Goal: Task Accomplishment & Management: Use online tool/utility

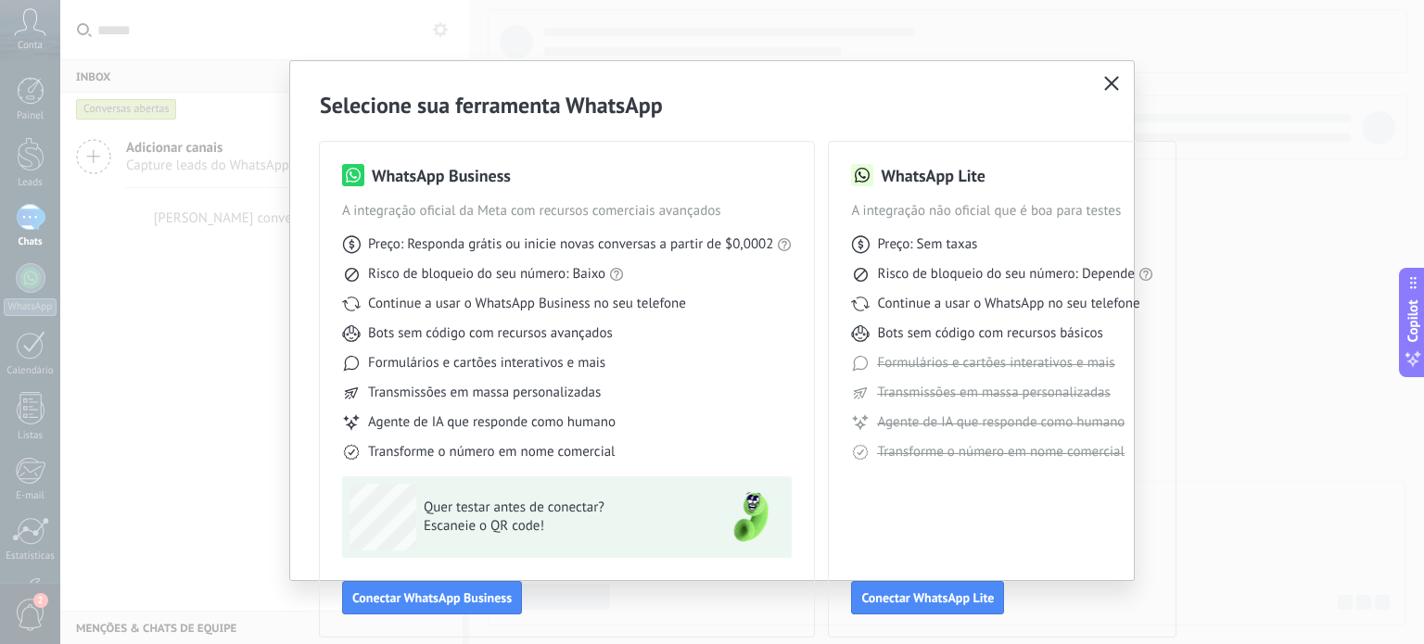
scroll to position [22, 0]
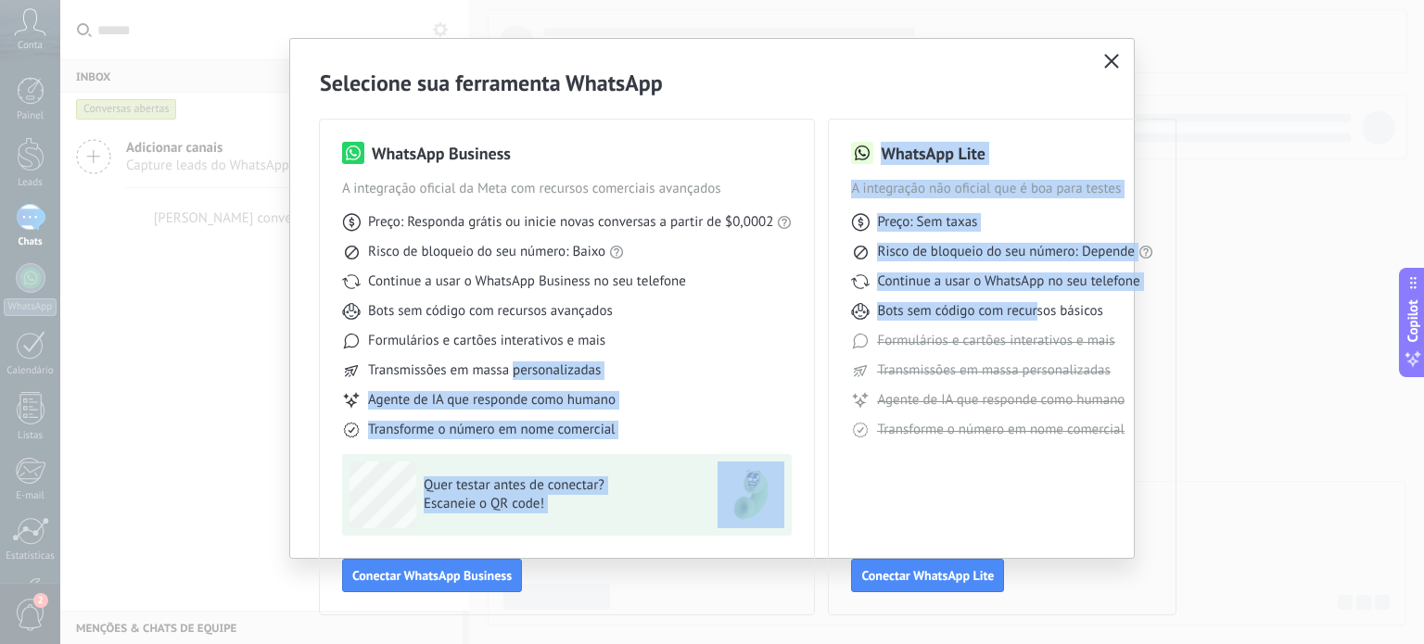
drag, startPoint x: 1024, startPoint y: 312, endPoint x: 508, endPoint y: 363, distance: 518.9
click at [508, 363] on div "WhatsApp Business A integração oficial da Meta com recursos comerciais avançado…" at bounding box center [712, 355] width 784 height 517
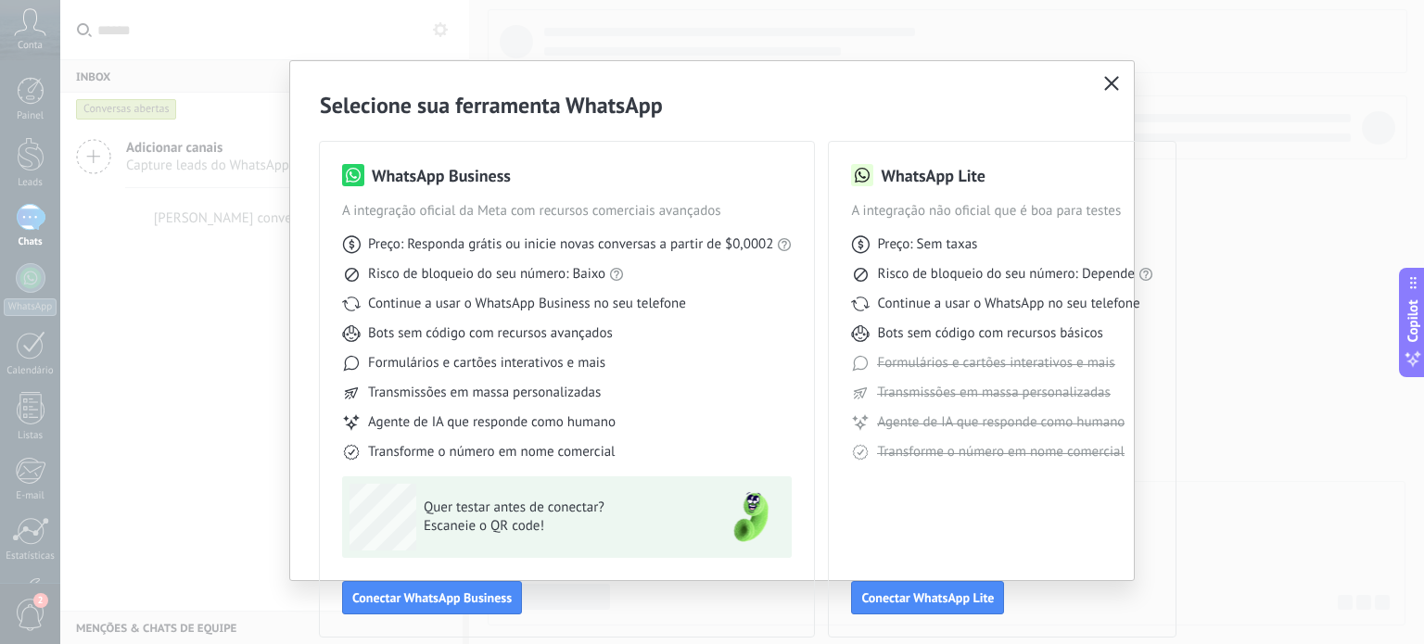
click at [782, 102] on h2 "Selecione sua ferramenta WhatsApp" at bounding box center [712, 105] width 784 height 29
click at [1104, 82] on icon "button" at bounding box center [1111, 83] width 15 height 15
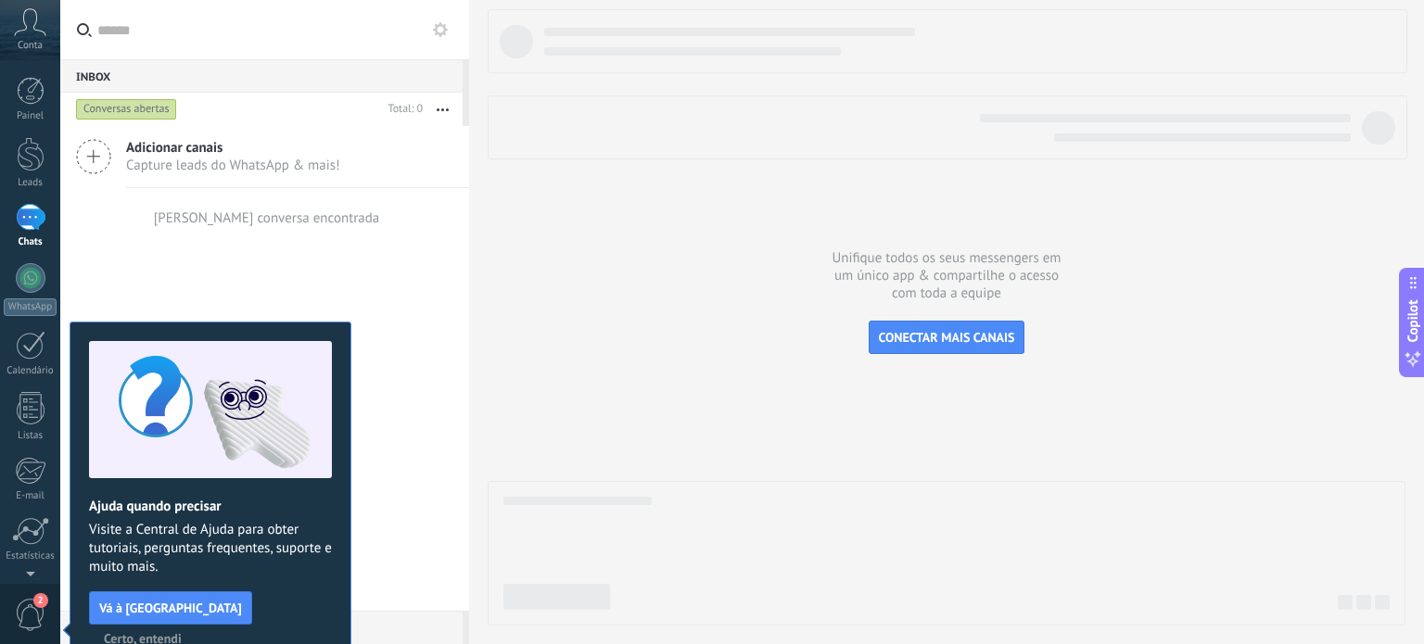
click at [182, 632] on span "Certo, entendi" at bounding box center [143, 638] width 78 height 13
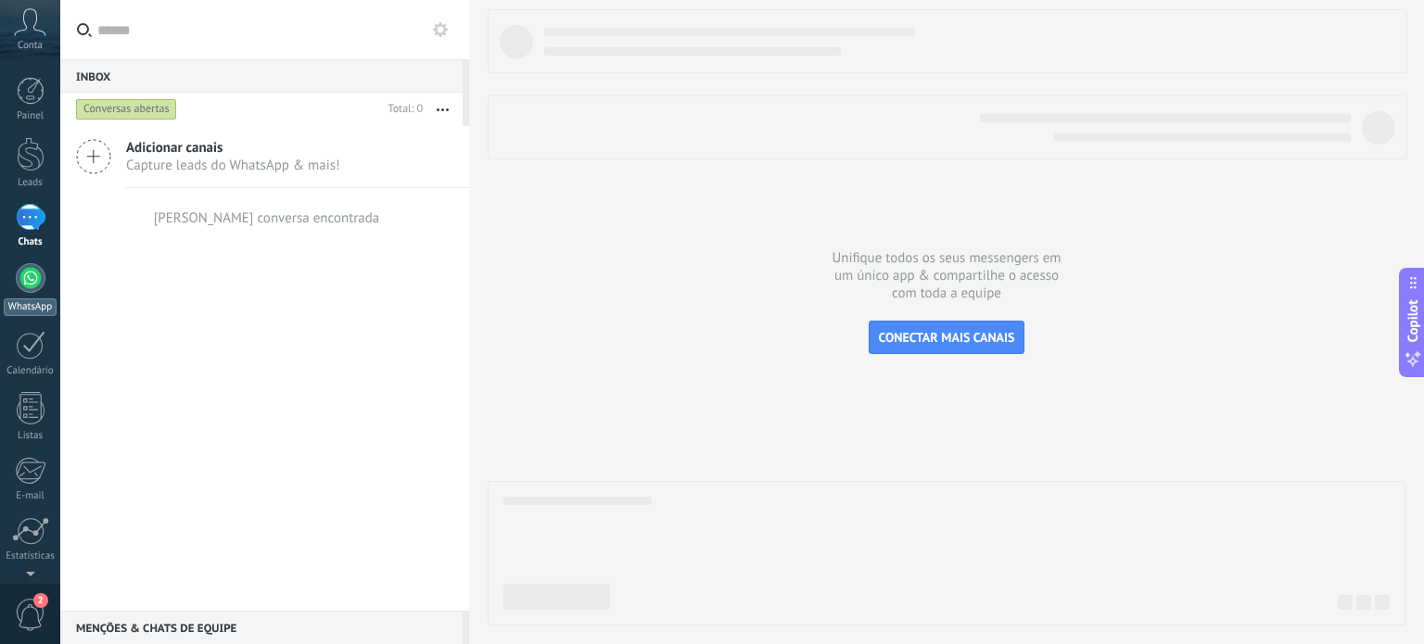
click at [23, 292] on link "WhatsApp" at bounding box center [30, 289] width 60 height 53
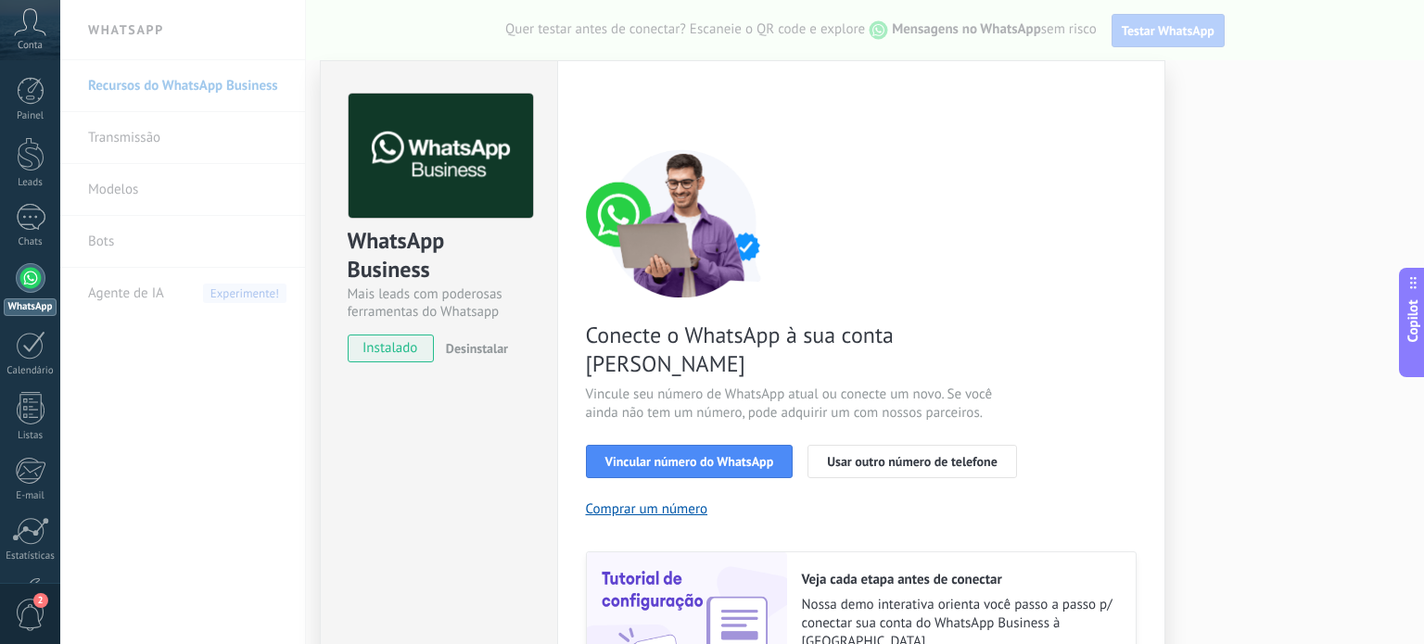
scroll to position [164, 0]
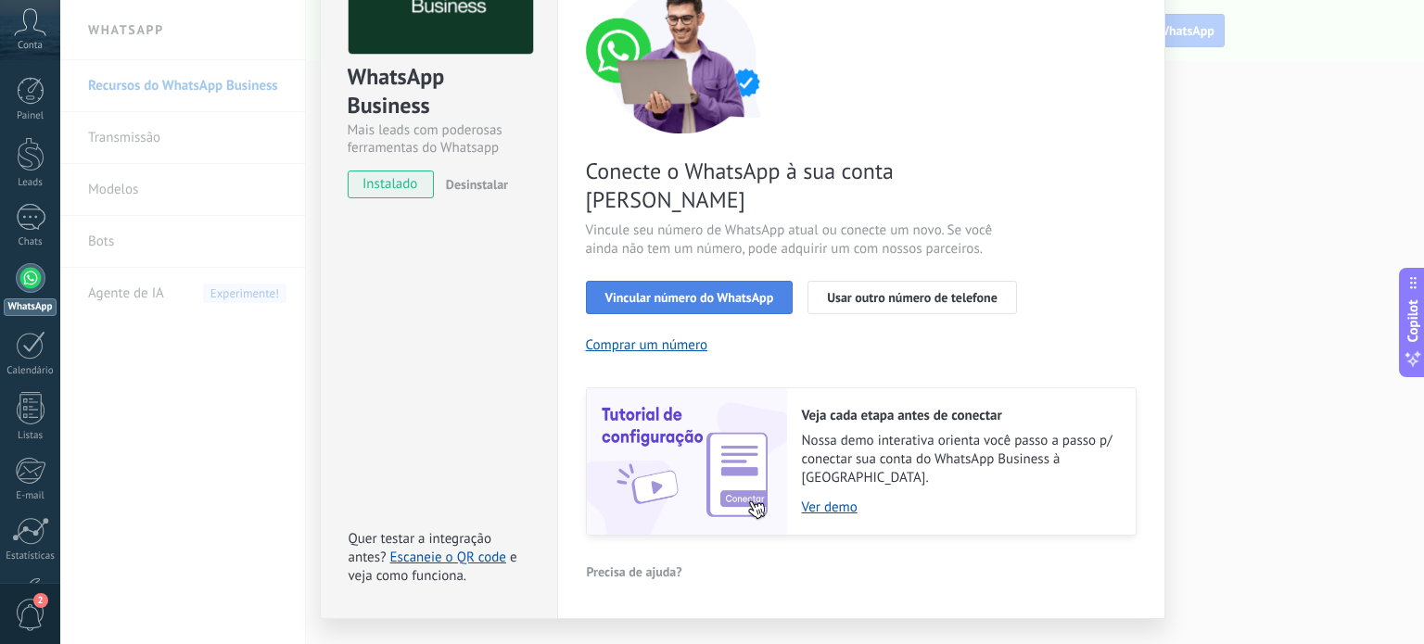
click at [673, 291] on span "Vincular número do WhatsApp" at bounding box center [689, 297] width 169 height 13
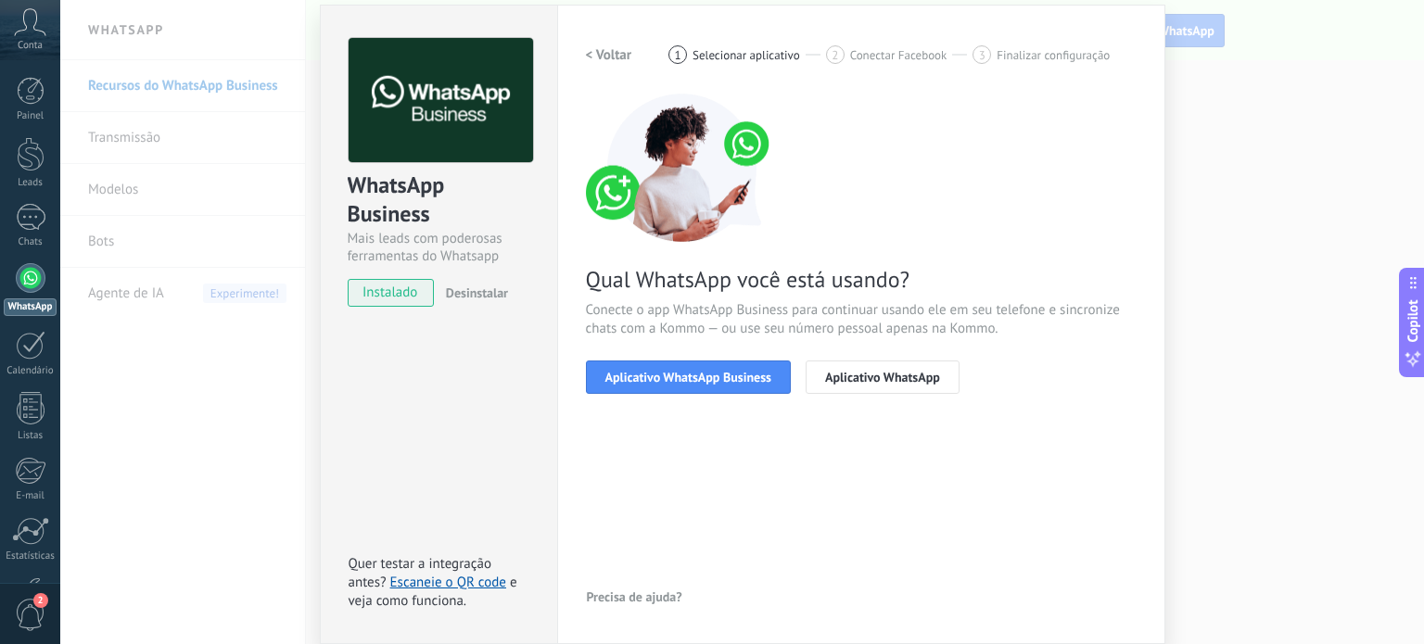
scroll to position [0, 0]
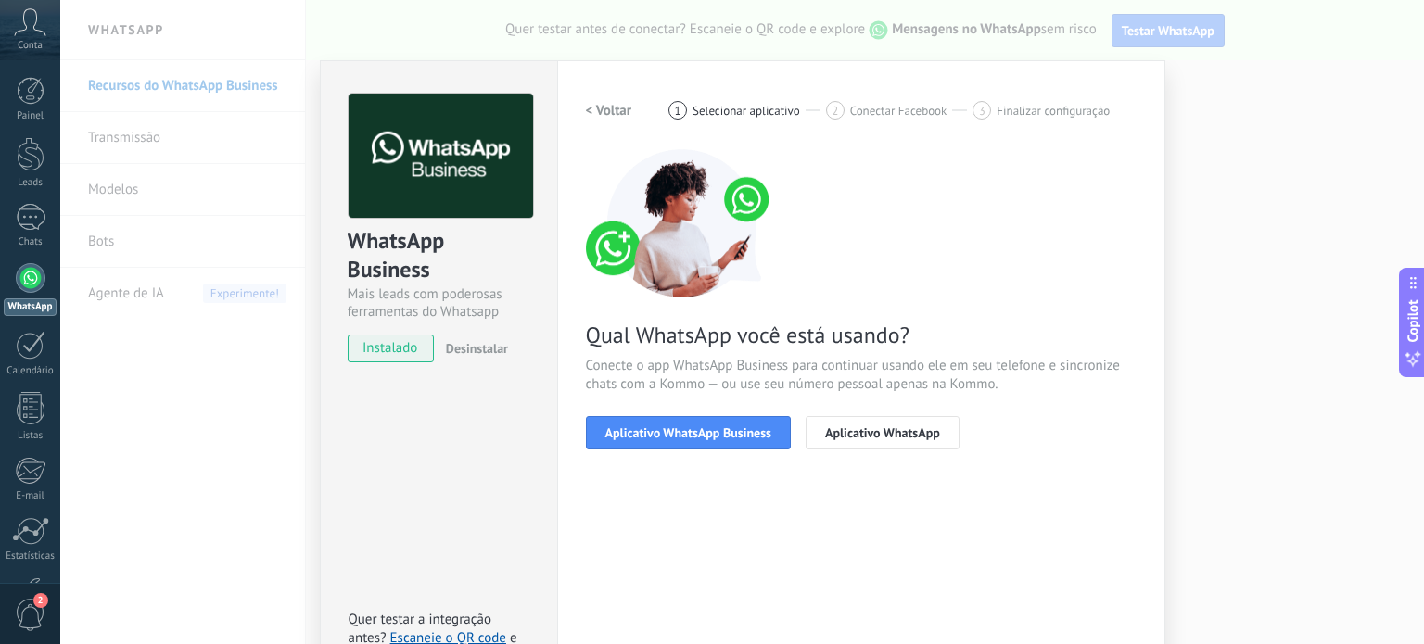
click at [596, 105] on h2 "< Voltar" at bounding box center [609, 111] width 46 height 18
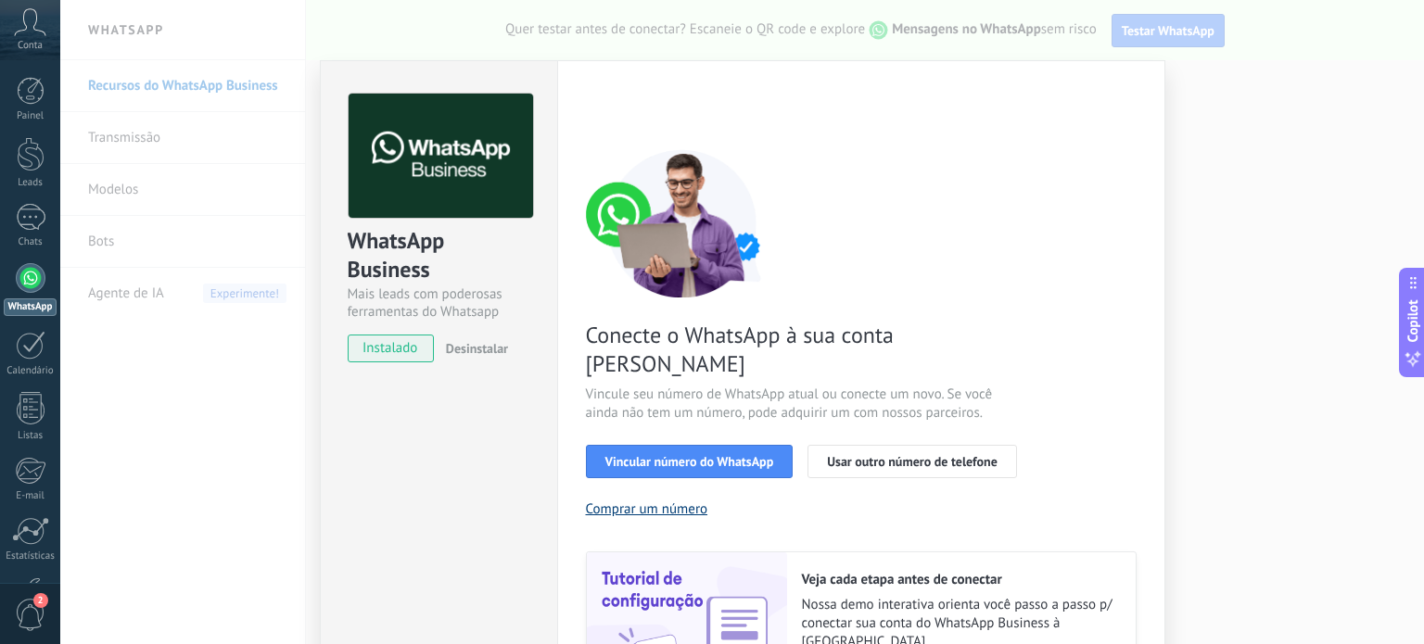
click at [641, 501] on button "Comprar um número" at bounding box center [647, 510] width 122 height 18
click at [543, 348] on div "WhatsApp Business Mais leads com poderosas ferramentas do Whatsapp instalado De…" at bounding box center [439, 219] width 236 height 316
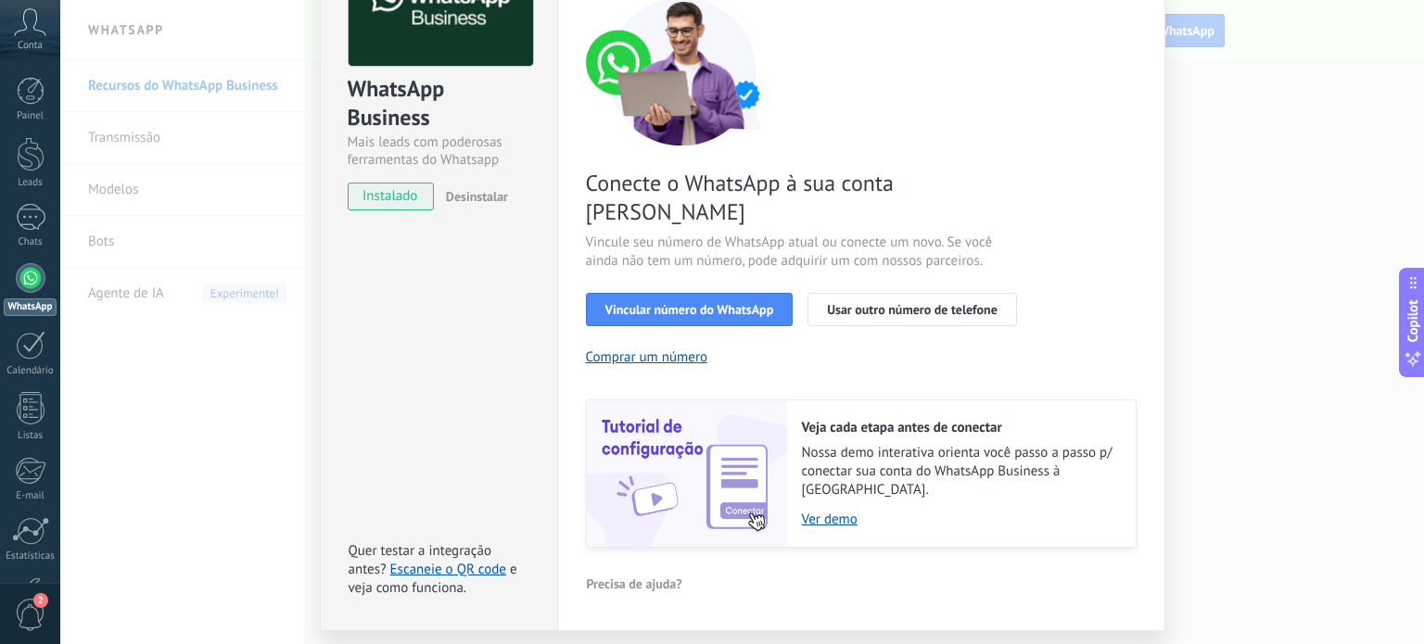
scroll to position [164, 0]
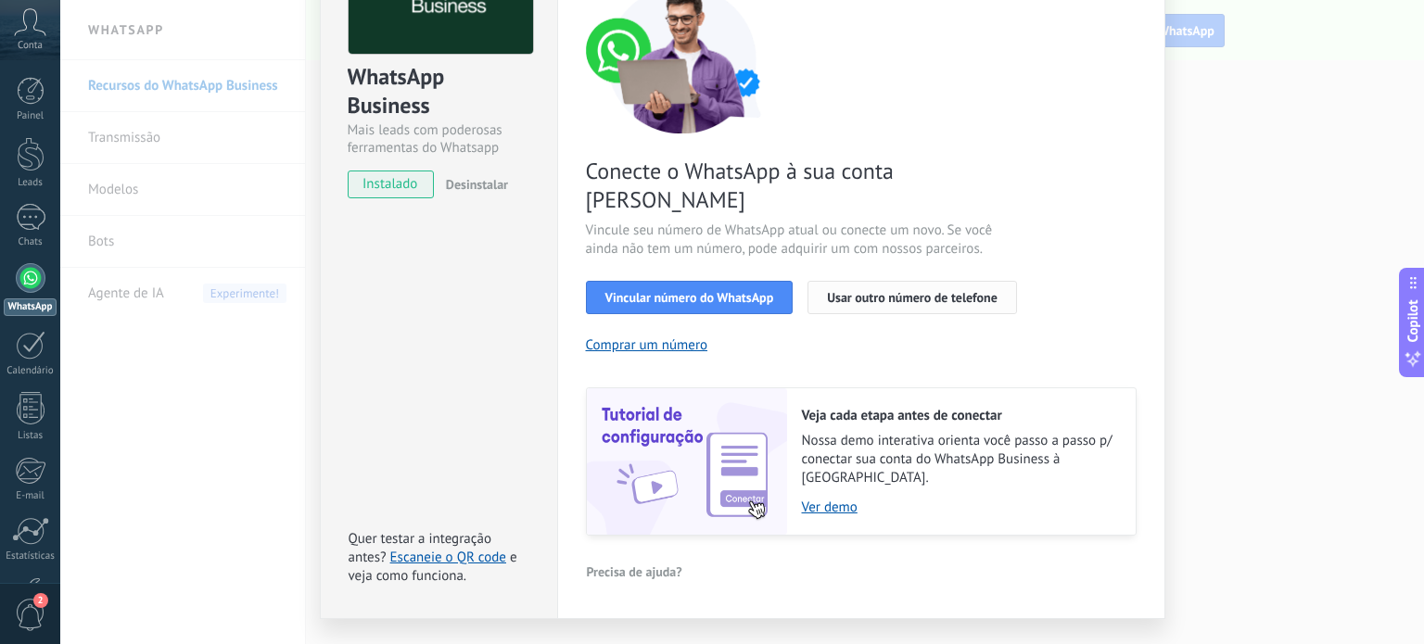
click at [853, 291] on span "Usar outro número de telefone" at bounding box center [912, 297] width 171 height 13
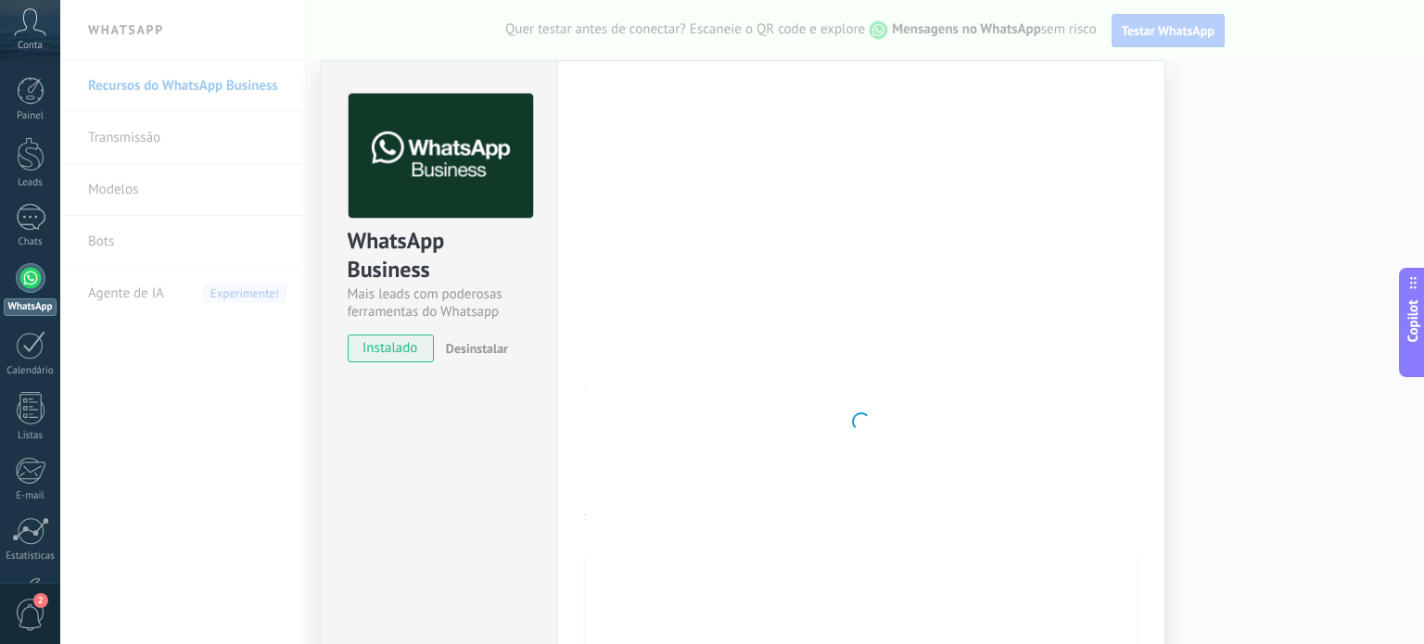
scroll to position [0, 0]
